Goal: Complete application form: Complete application form

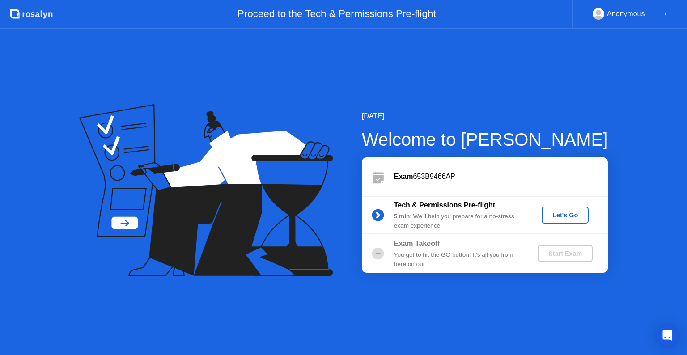
click at [554, 213] on div "Let's Go" at bounding box center [565, 214] width 40 height 7
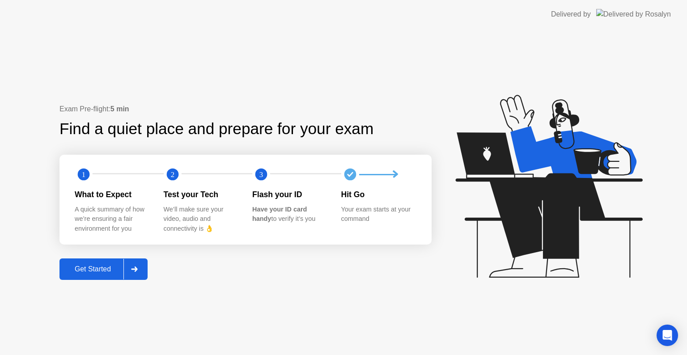
click at [113, 265] on div "Get Started" at bounding box center [92, 269] width 61 height 8
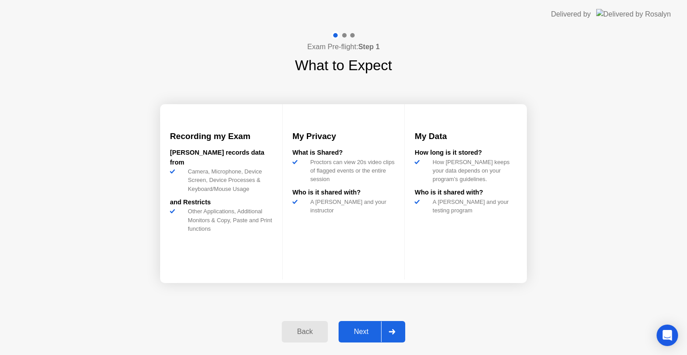
click at [365, 325] on button "Next" at bounding box center [371, 331] width 67 height 21
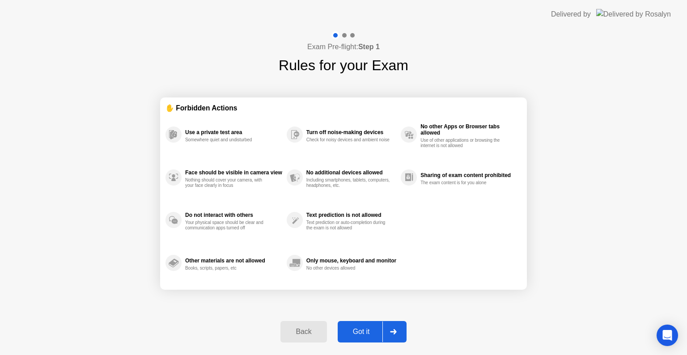
click at [367, 328] on div "Got it" at bounding box center [361, 332] width 42 height 8
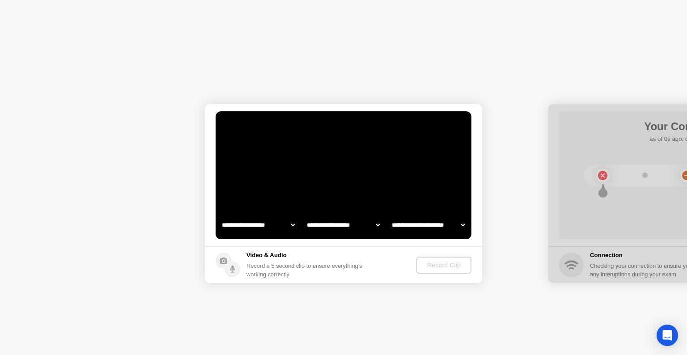
select select "**********"
select select "*******"
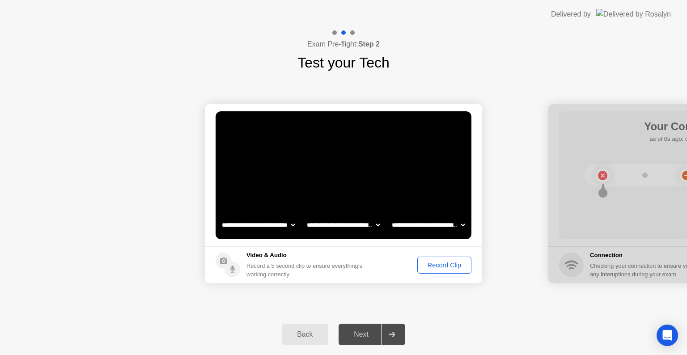
click at [433, 262] on div "Record Clip" at bounding box center [444, 265] width 48 height 7
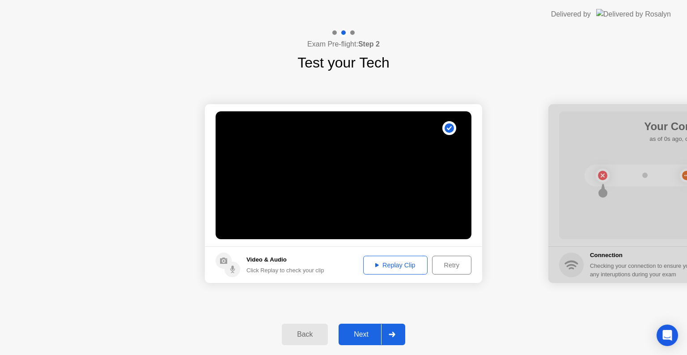
click at [375, 265] on icon at bounding box center [377, 265] width 4 height 4
click at [372, 331] on div "Next" at bounding box center [361, 334] width 40 height 8
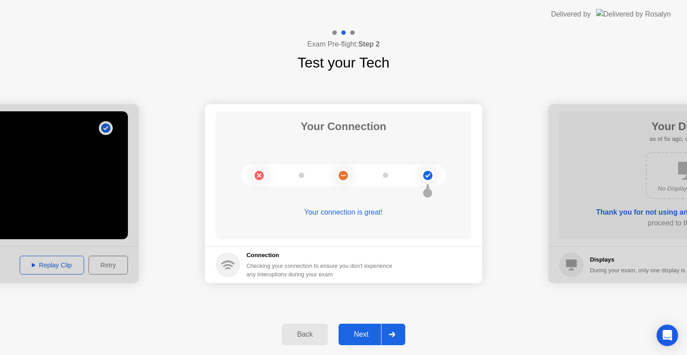
click at [373, 332] on div "Next" at bounding box center [361, 334] width 40 height 8
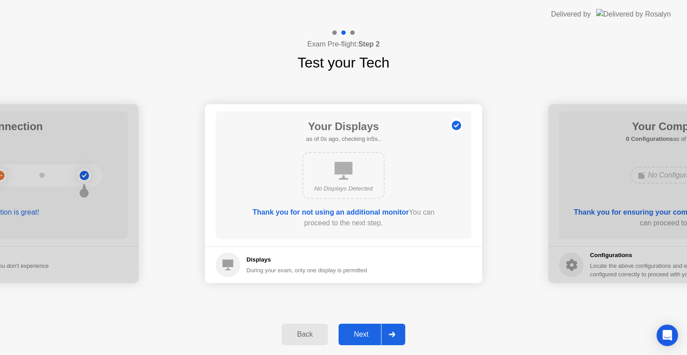
click at [366, 326] on button "Next" at bounding box center [371, 334] width 67 height 21
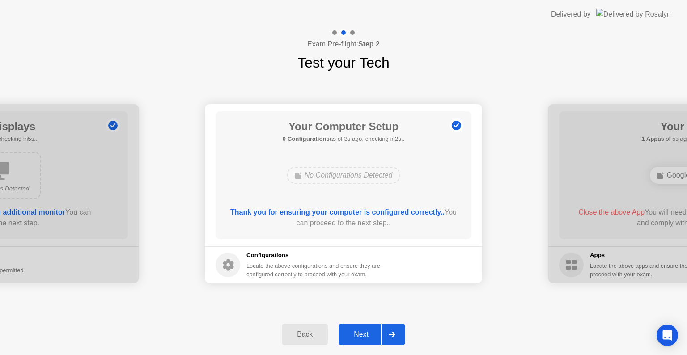
click at [365, 331] on div "Next" at bounding box center [361, 334] width 40 height 8
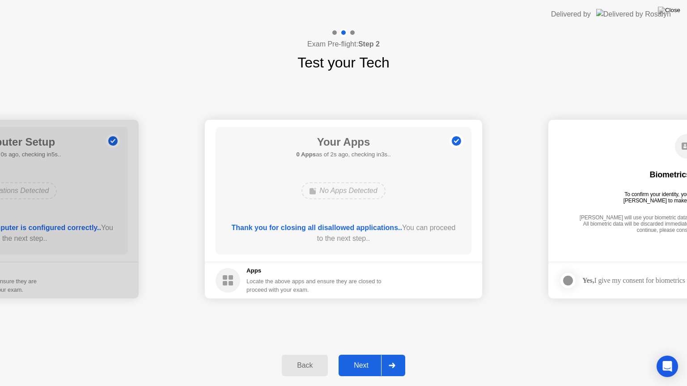
click at [367, 355] on div "Next" at bounding box center [361, 366] width 40 height 8
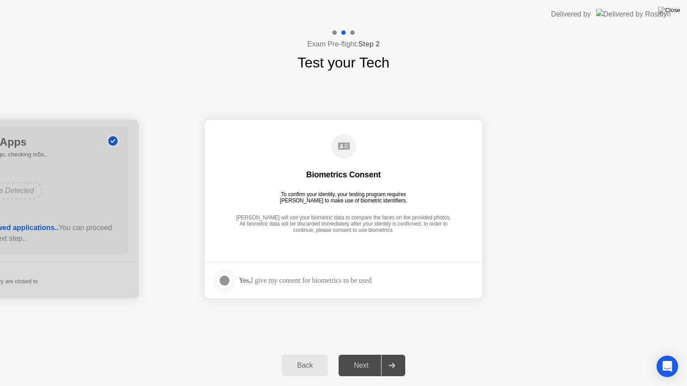
click at [224, 281] on div at bounding box center [224, 280] width 11 height 11
click at [361, 355] on div "Next" at bounding box center [361, 366] width 40 height 8
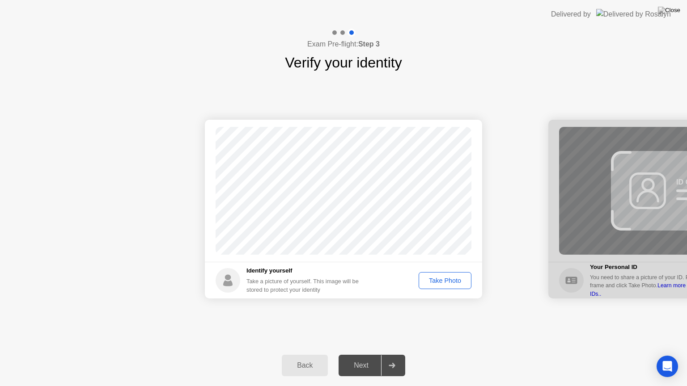
click at [439, 279] on div "Take Photo" at bounding box center [445, 280] width 46 height 7
click at [365, 355] on div "Next" at bounding box center [361, 366] width 40 height 8
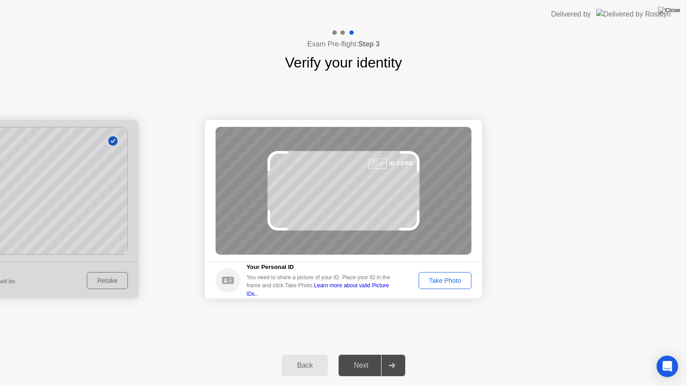
click at [451, 273] on button "Take Photo" at bounding box center [444, 280] width 53 height 17
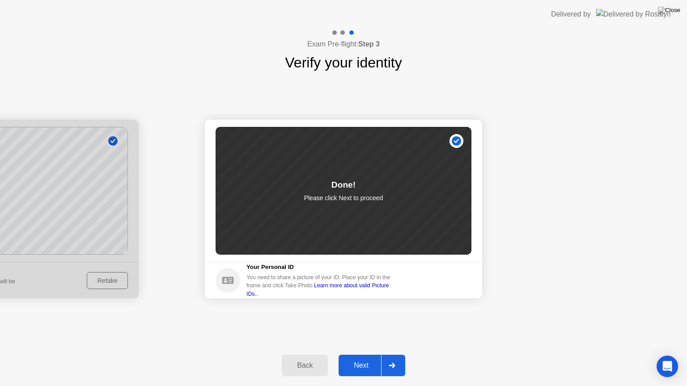
click at [368, 355] on div "Next" at bounding box center [361, 366] width 40 height 8
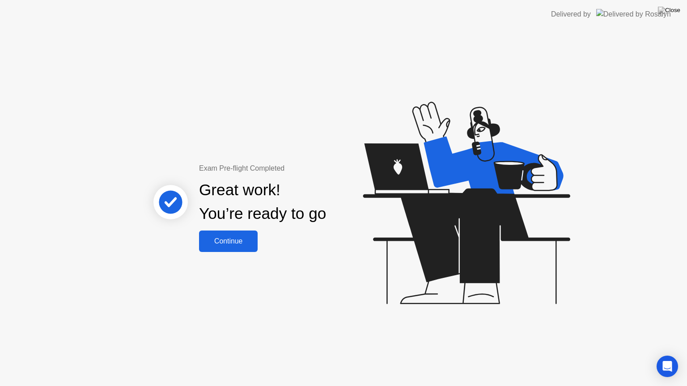
click at [233, 245] on div "Continue" at bounding box center [228, 241] width 53 height 8
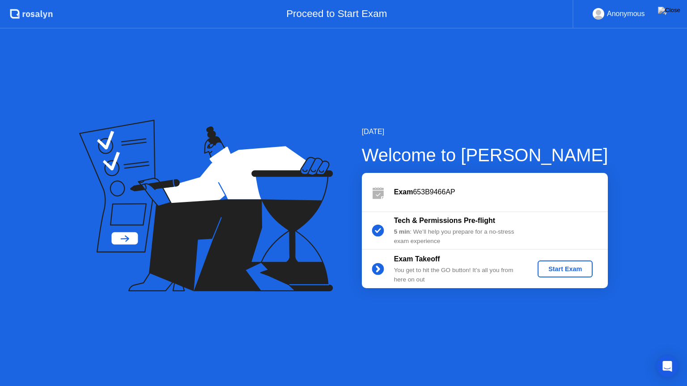
click at [545, 264] on button "Start Exam" at bounding box center [564, 269] width 55 height 17
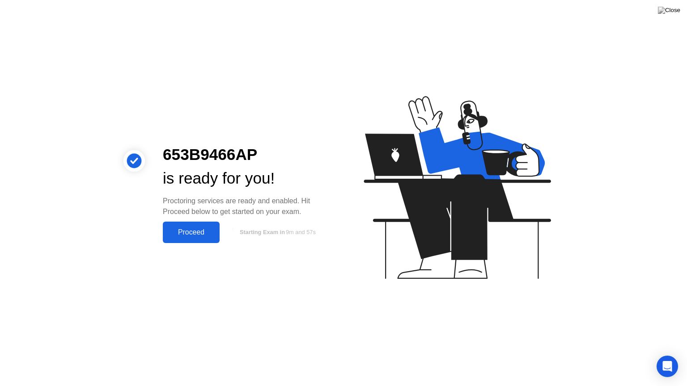
click at [204, 230] on div "Proceed" at bounding box center [190, 232] width 51 height 8
